Goal: Task Accomplishment & Management: Manage account settings

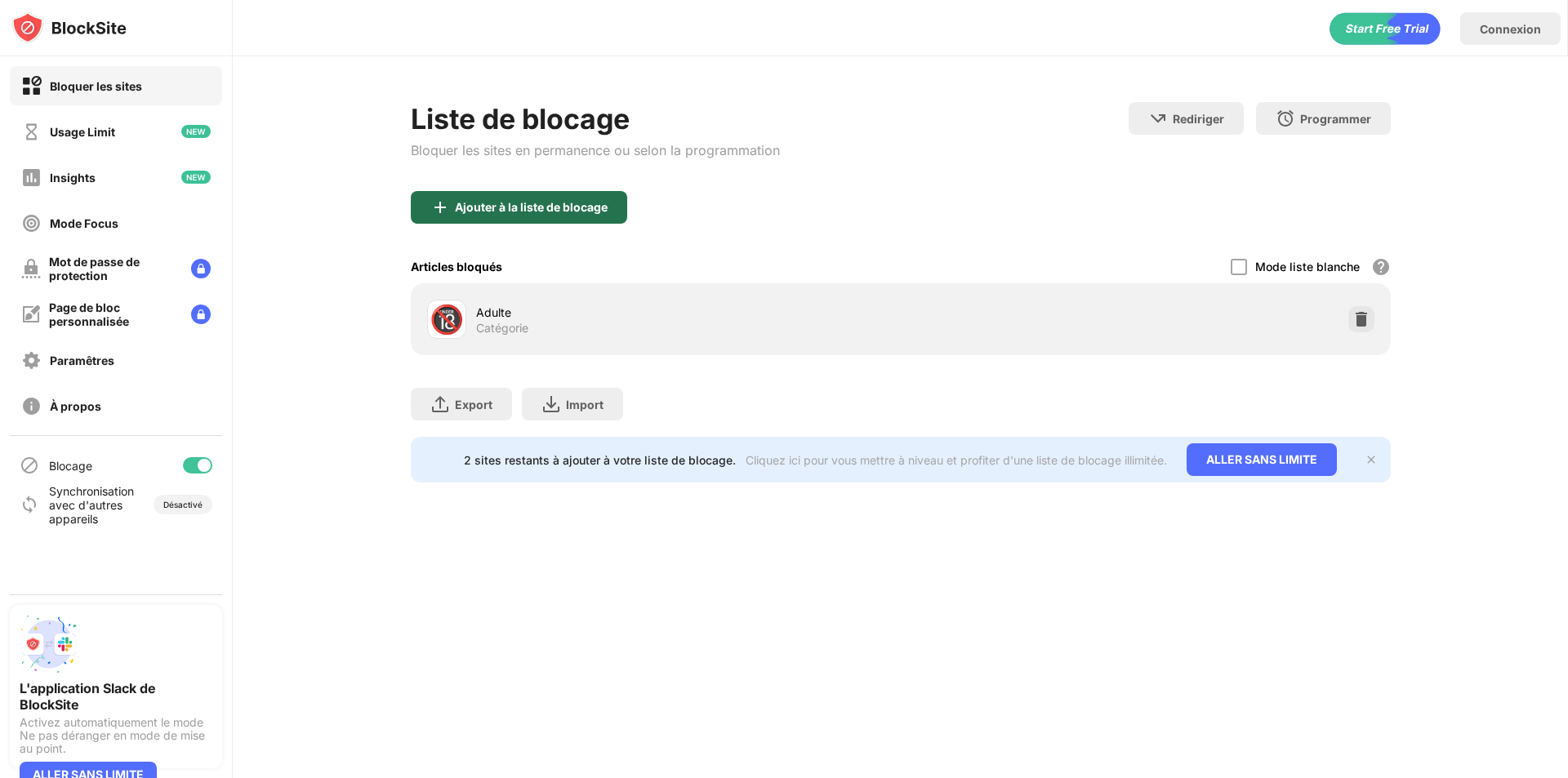
click at [520, 220] on div "Ajouter à la liste de blocage" at bounding box center [519, 207] width 217 height 33
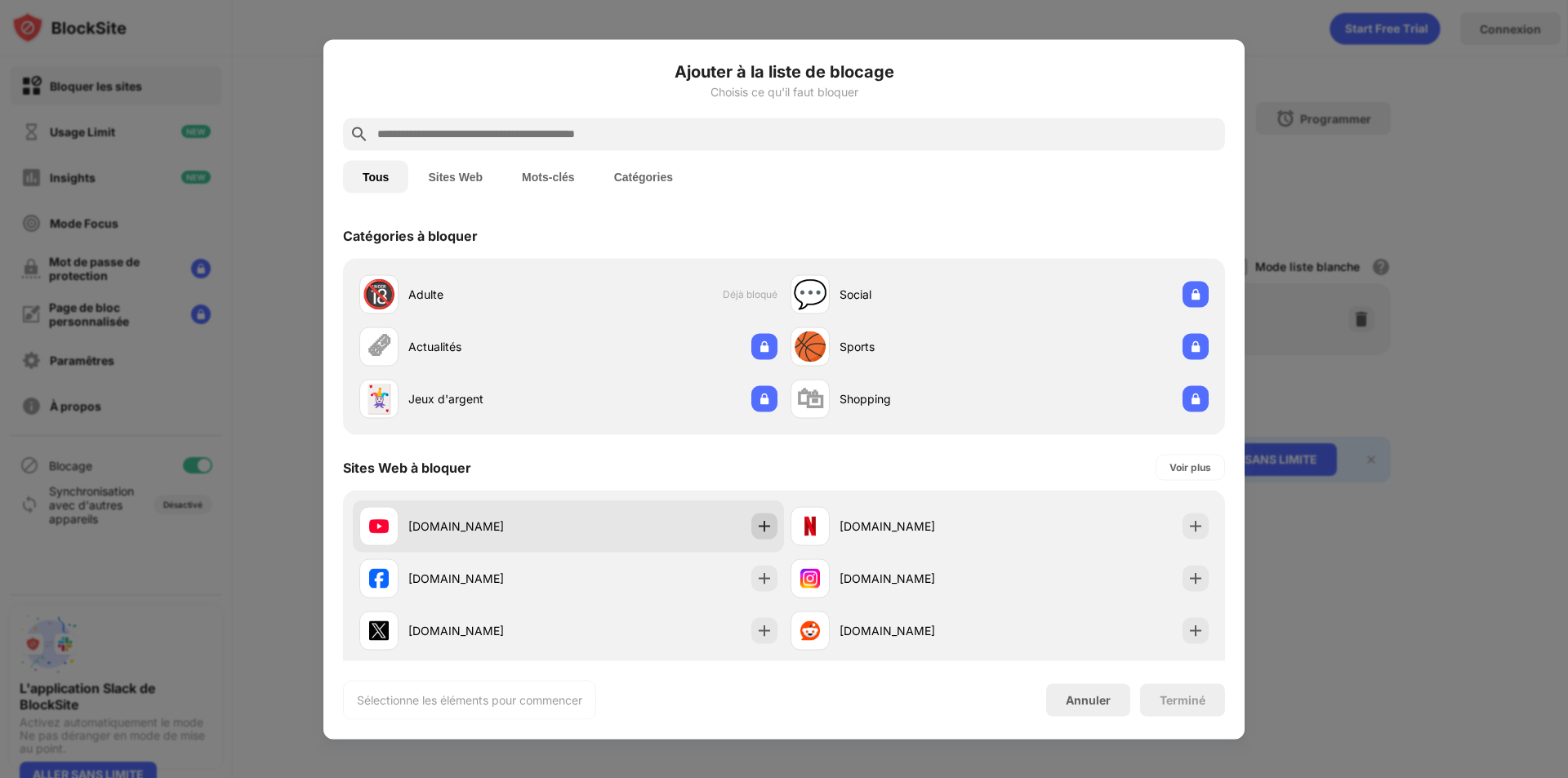
click at [761, 533] on img at bounding box center [764, 525] width 16 height 16
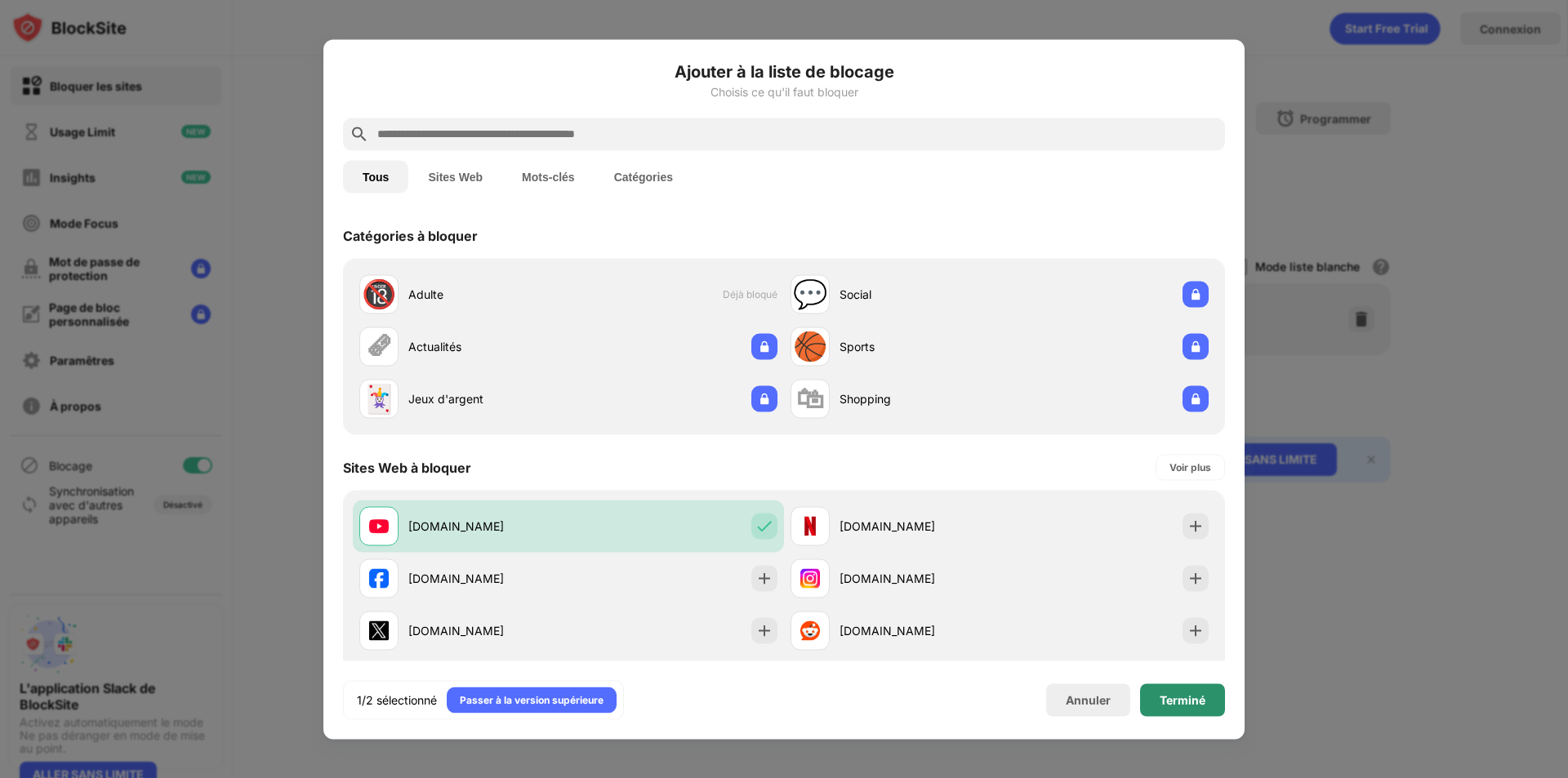
click at [1196, 712] on div "Terminé" at bounding box center [1182, 700] width 85 height 33
